Goal: Check status: Check status

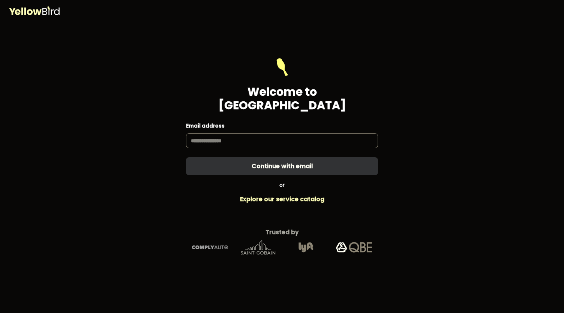
click at [252, 138] on input at bounding box center [282, 140] width 192 height 15
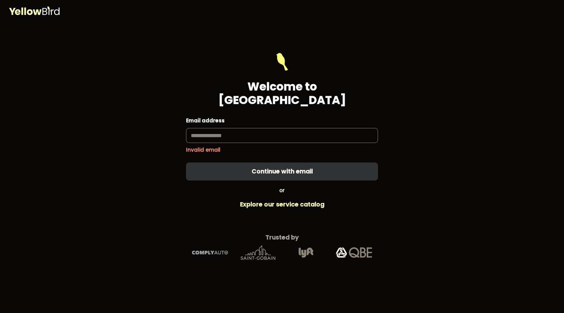
type input "**********"
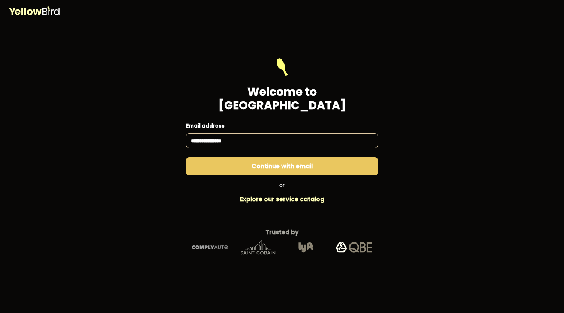
click at [253, 159] on form "**********" at bounding box center [282, 116] width 192 height 117
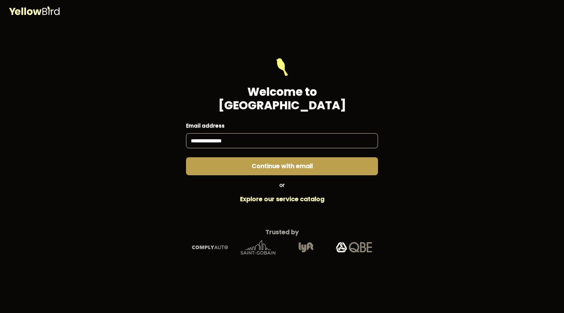
click at [282, 160] on button "Continue with email" at bounding box center [282, 166] width 192 height 18
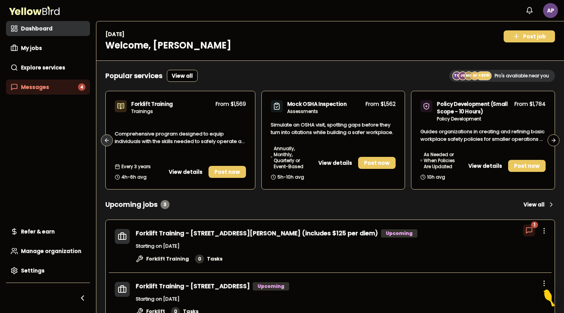
click at [43, 89] on span "Messages" at bounding box center [35, 86] width 28 height 7
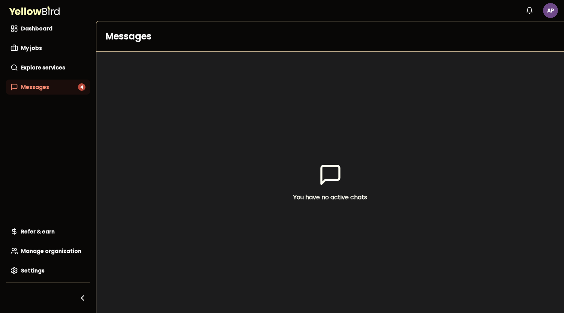
click at [46, 116] on nav "Dashboard My jobs Explore services Messages 4 Refer & earn Manage organization …" at bounding box center [48, 167] width 96 height 292
click at [39, 83] on link "Messages 4" at bounding box center [48, 86] width 84 height 15
click at [47, 69] on span "Explore services" at bounding box center [43, 67] width 44 height 7
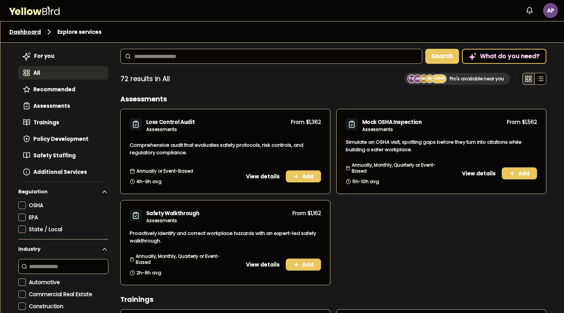
click at [20, 32] on link "Dashboard" at bounding box center [24, 31] width 31 height 7
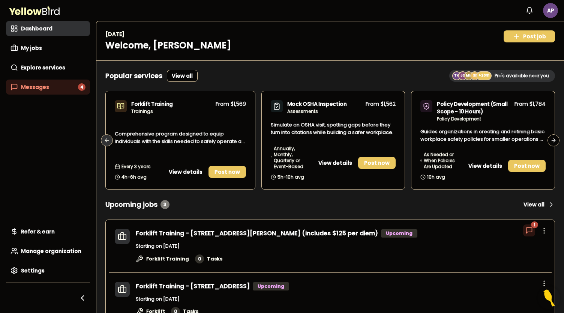
click at [57, 87] on link "Messages 4" at bounding box center [48, 86] width 84 height 15
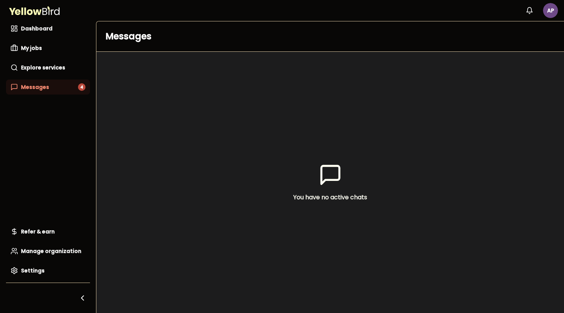
click at [330, 185] on icon at bounding box center [330, 175] width 24 height 24
click at [328, 213] on div "You have no active chats" at bounding box center [330, 182] width 468 height 261
click at [34, 45] on span "My jobs" at bounding box center [31, 47] width 21 height 7
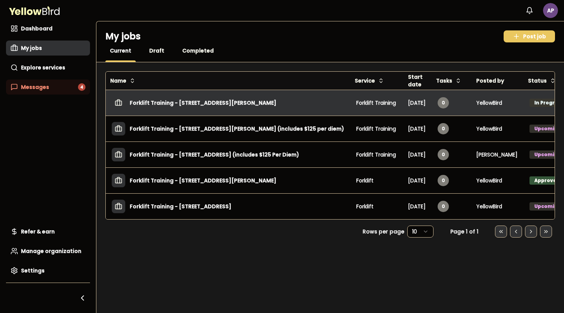
click at [310, 102] on div "Forklift Training - [STREET_ADDRESS][PERSON_NAME]" at bounding box center [228, 102] width 232 height 13
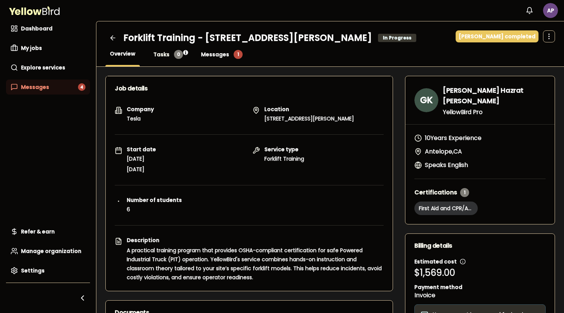
click at [211, 57] on span "Messages" at bounding box center [215, 54] width 28 height 7
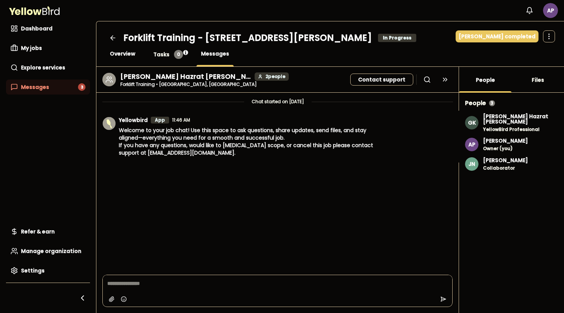
click at [126, 54] on span "Overview" at bounding box center [122, 53] width 25 height 7
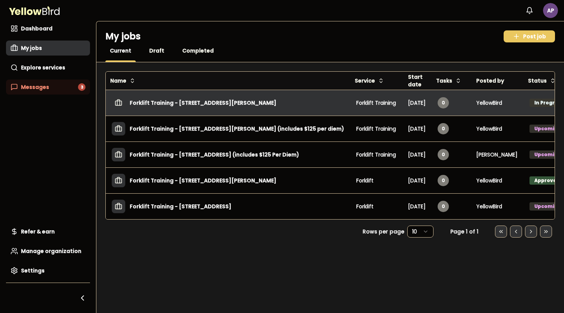
click at [208, 103] on h3 "Forklift Training - [STREET_ADDRESS][PERSON_NAME]" at bounding box center [203, 102] width 147 height 13
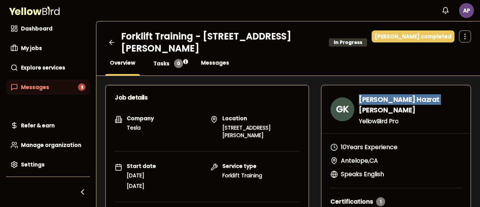
drag, startPoint x: 428, startPoint y: 103, endPoint x: 355, endPoint y: 102, distance: 73.5
click at [355, 102] on h3 "GK Ghulam Hazrat Khalili YellowBird Pro" at bounding box center [395, 109] width 131 height 30
click at [42, 45] on link "My jobs" at bounding box center [48, 47] width 84 height 15
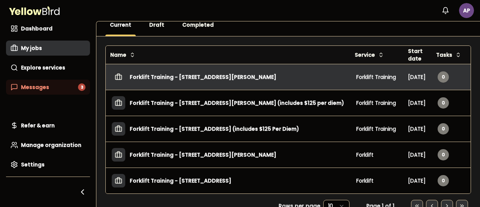
scroll to position [40, 0]
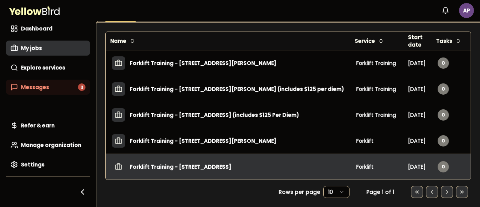
click at [231, 166] on h3 "Forklift Training - [STREET_ADDRESS]" at bounding box center [181, 166] width 102 height 13
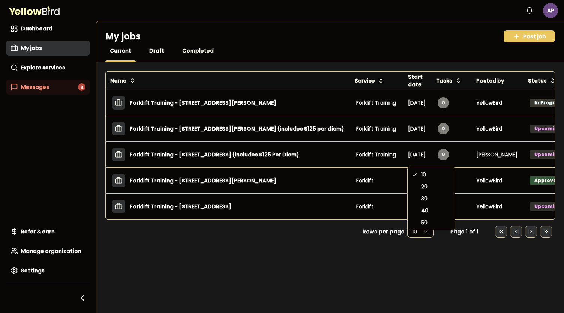
click at [282, 196] on html "Notifications AP Dashboard My jobs Explore services Messages 3 Refer & earn Man…" at bounding box center [282, 156] width 564 height 313
click at [188, 52] on span "Completed" at bounding box center [197, 50] width 31 height 7
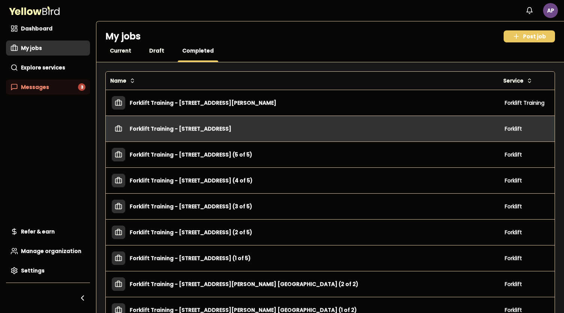
click at [231, 130] on h3 "Forklift Training - [STREET_ADDRESS]" at bounding box center [181, 128] width 102 height 13
